Goal: Transaction & Acquisition: Purchase product/service

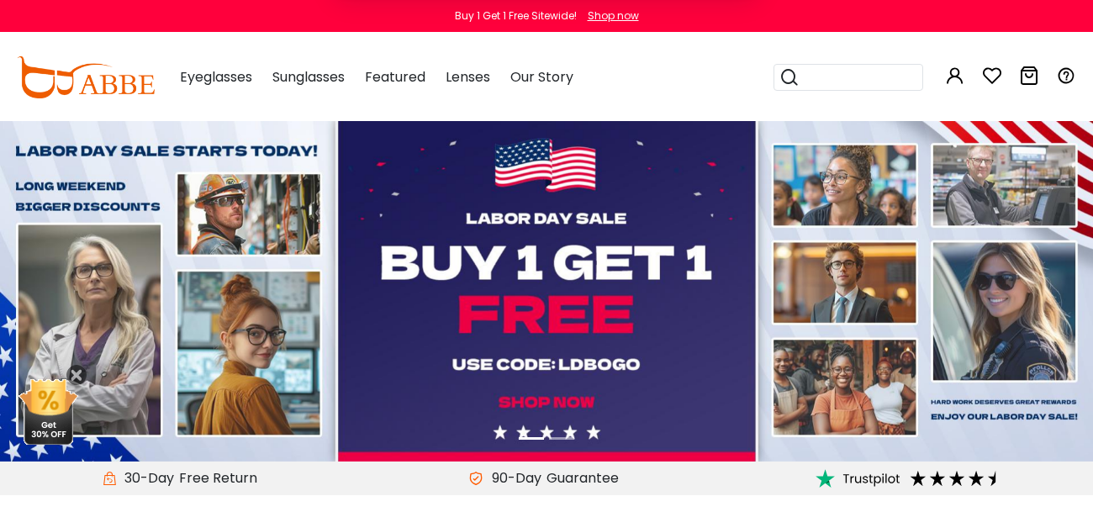
click at [585, 106] on button "Later" at bounding box center [581, 108] width 76 height 42
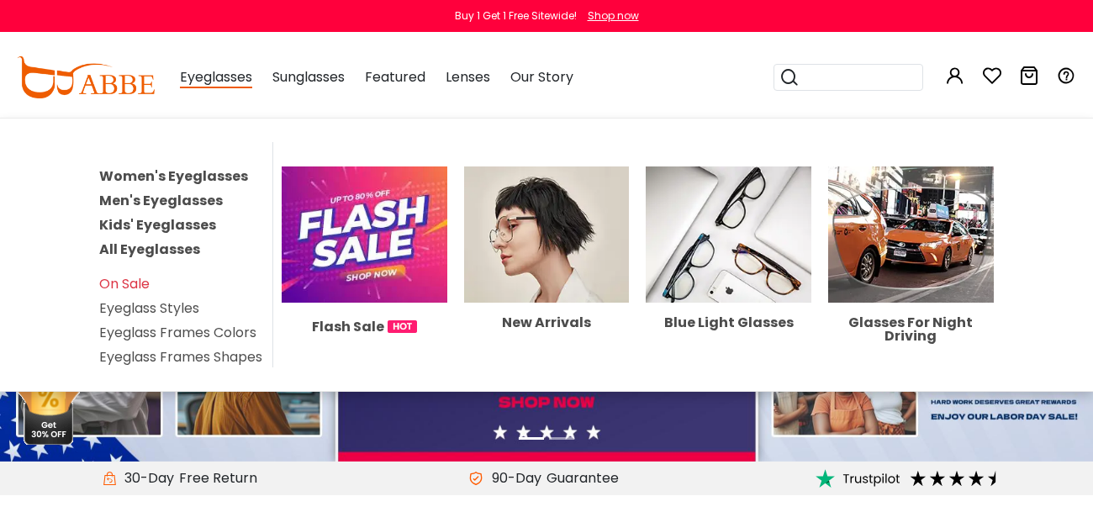
click at [215, 82] on span "Eyeglasses" at bounding box center [216, 77] width 72 height 21
click at [214, 177] on link "Women's Eyeglasses" at bounding box center [173, 175] width 149 height 19
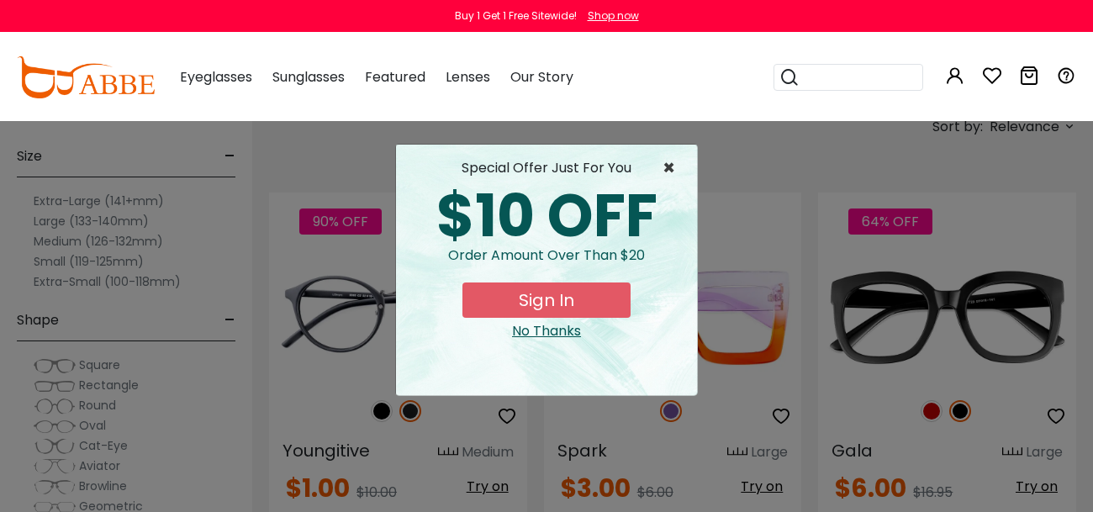
click at [668, 172] on span "×" at bounding box center [673, 168] width 21 height 20
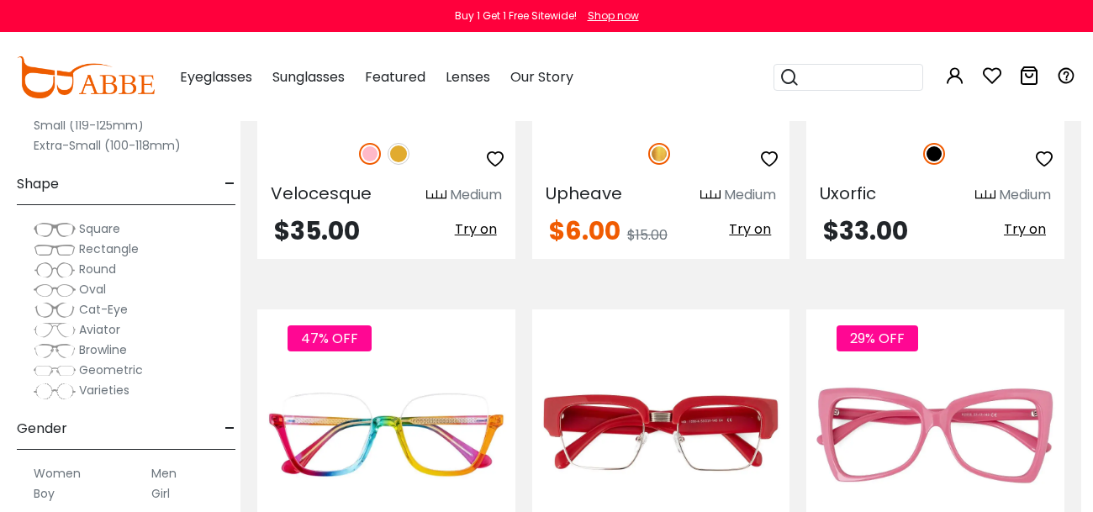
scroll to position [6897, 12]
